Goal: Task Accomplishment & Management: Manage account settings

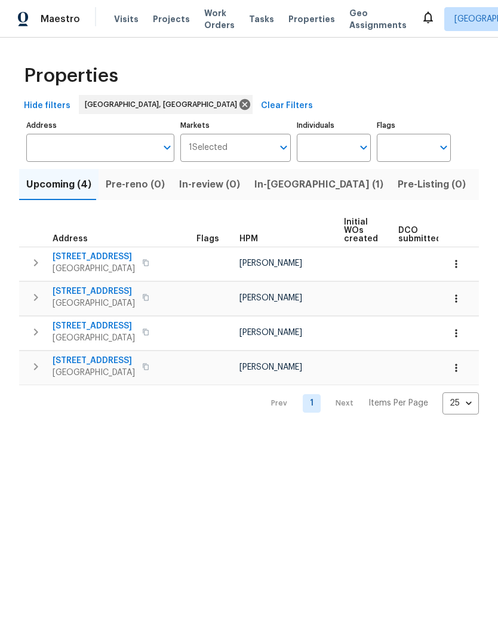
click at [270, 184] on span "In-reno (1)" at bounding box center [318, 184] width 129 height 17
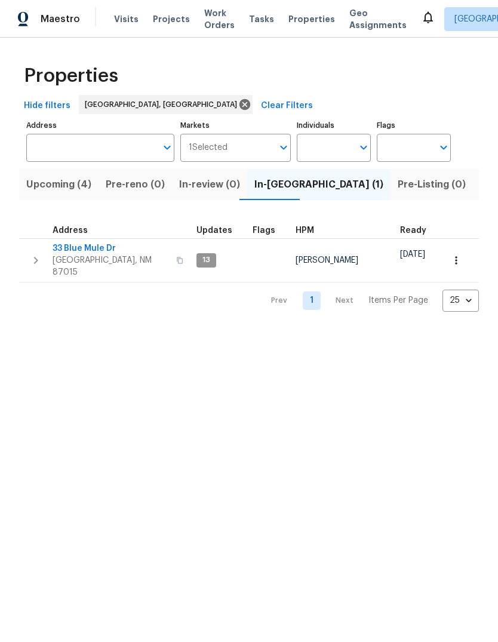
click at [72, 244] on span "33 Blue Mule Dr" at bounding box center [111, 248] width 116 height 12
click at [421, 23] on icon at bounding box center [428, 17] width 14 height 14
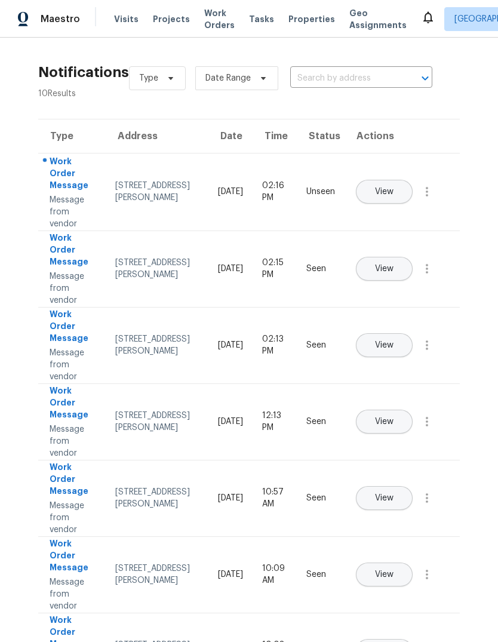
click at [393, 187] on span "View" at bounding box center [384, 191] width 19 height 9
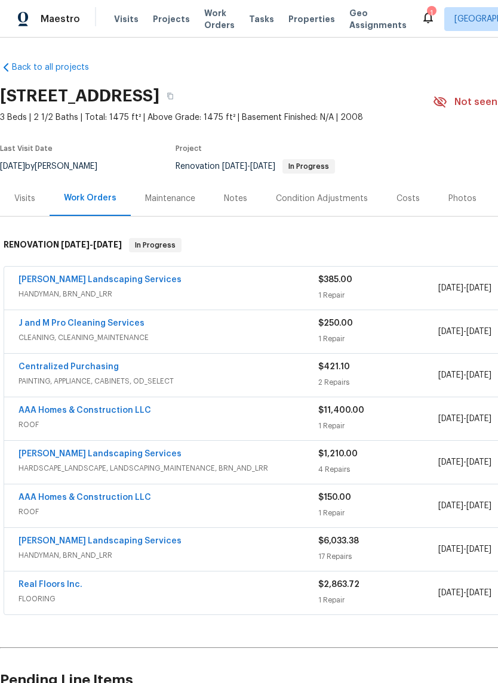
click at [229, 199] on div "Notes" at bounding box center [235, 199] width 23 height 12
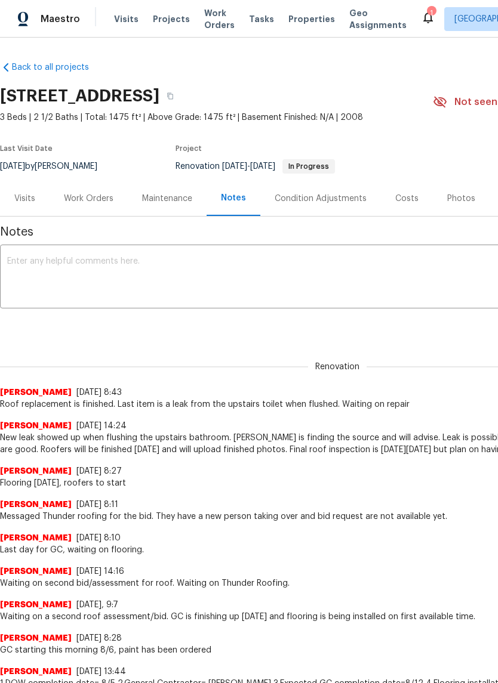
click at [31, 264] on textarea at bounding box center [337, 278] width 660 height 42
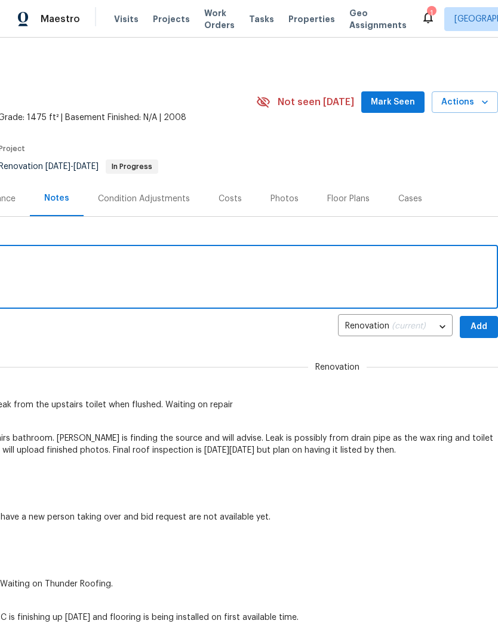
scroll to position [0, 177]
type textarea "QC and set up [DATE]"
click at [475, 323] on span "Add" at bounding box center [478, 326] width 19 height 15
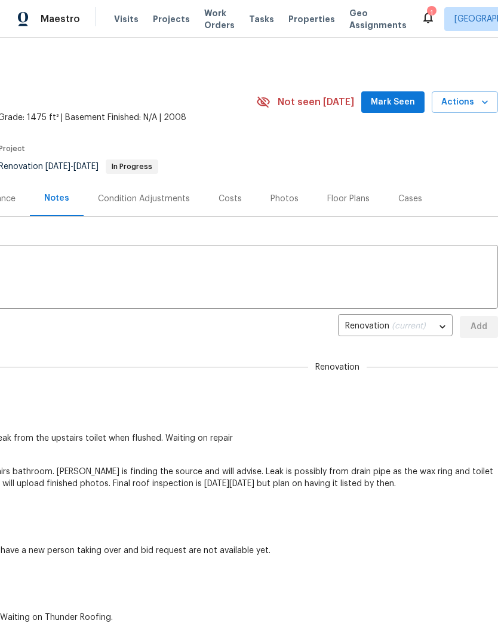
click at [396, 101] on span "Mark Seen" at bounding box center [393, 102] width 44 height 15
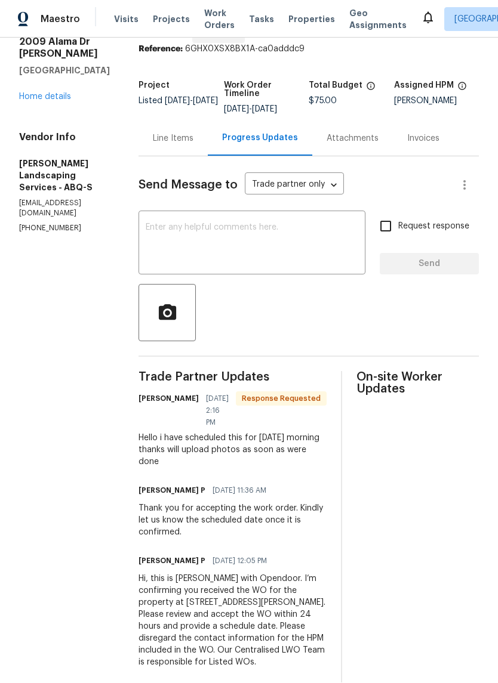
click at [193, 141] on div "Line Items" at bounding box center [173, 138] width 41 height 12
